Goal: Find contact information: Find contact information

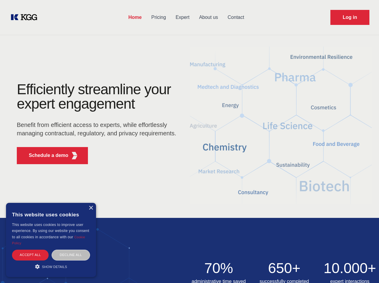
click at [189, 141] on div "Efficiently streamline your expert engagement Benefit from efficient access to …" at bounding box center [98, 125] width 182 height 87
click at [45, 155] on p "Schedule a demo" at bounding box center [49, 155] width 40 height 7
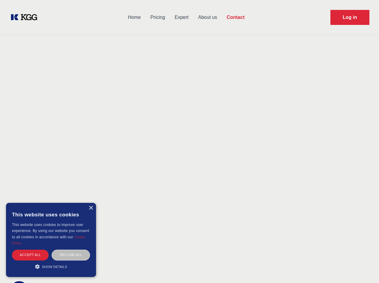
click at [91, 208] on div "× This website uses cookies This website uses cookies to improve user experienc…" at bounding box center [51, 240] width 90 height 74
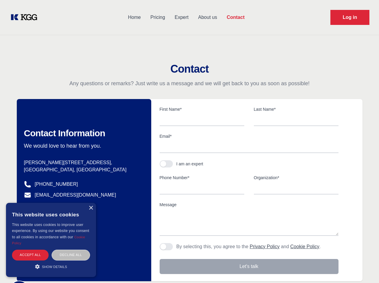
click at [30, 255] on div "Accept all" at bounding box center [30, 255] width 37 height 11
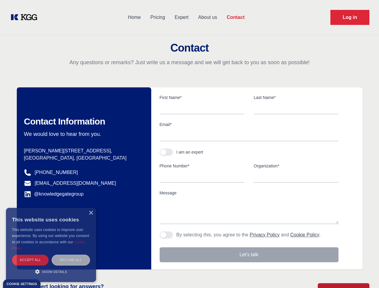
click at [71, 255] on div "Decline all" at bounding box center [71, 260] width 38 height 11
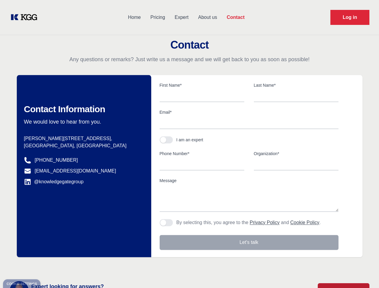
click at [51, 267] on main "Contact Any questions or remarks? Just write us a message and we will get back …" at bounding box center [189, 156] width 379 height 312
